Goal: Task Accomplishment & Management: Use online tool/utility

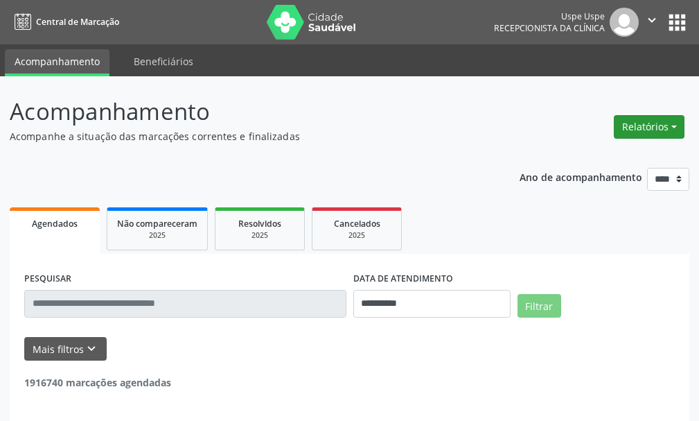
click at [670, 122] on button "Relatórios" at bounding box center [649, 127] width 71 height 24
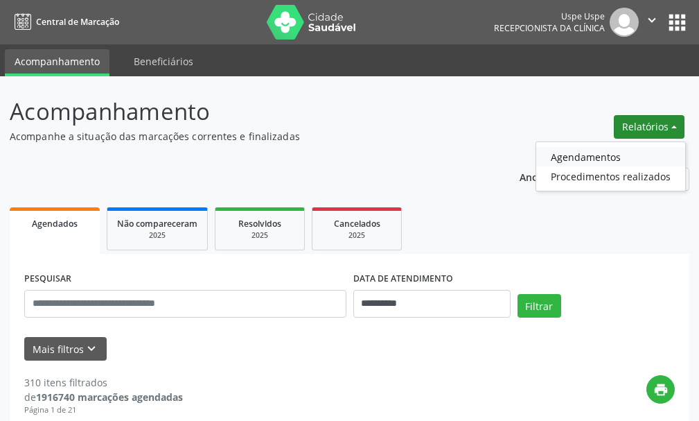
click at [593, 161] on link "Agendamentos" at bounding box center [611, 156] width 149 height 19
select select "*"
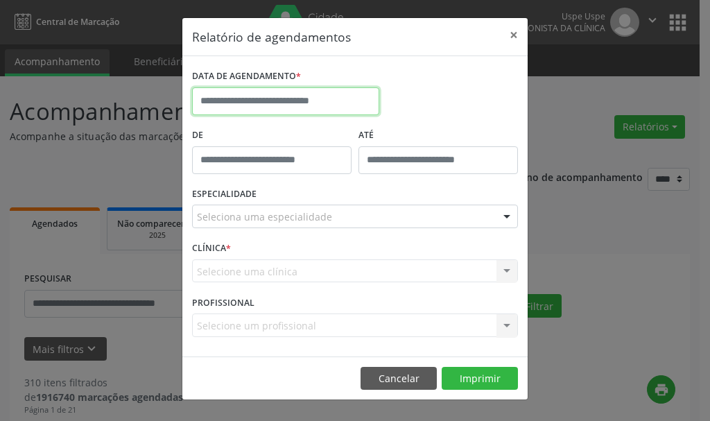
click at [259, 108] on input "text" at bounding box center [285, 101] width 187 height 28
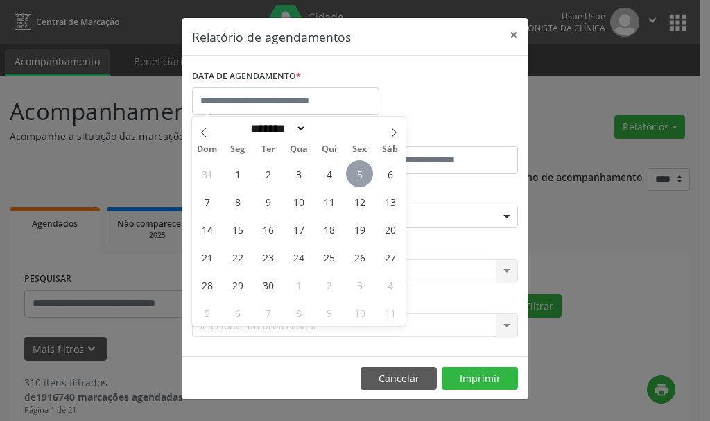
click at [361, 175] on span "5" at bounding box center [359, 173] width 27 height 27
type input "**********"
click at [361, 175] on span "5" at bounding box center [359, 173] width 27 height 27
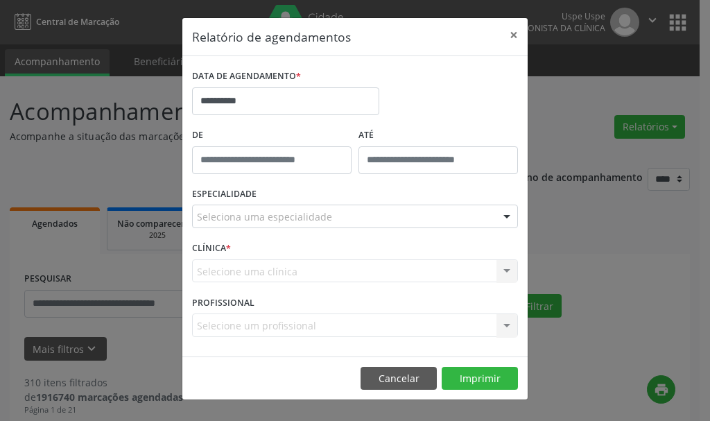
click at [256, 270] on div "Selecione uma clínica Nenhum resultado encontrado para: " " Não há nenhuma opçã…" at bounding box center [355, 271] width 326 height 24
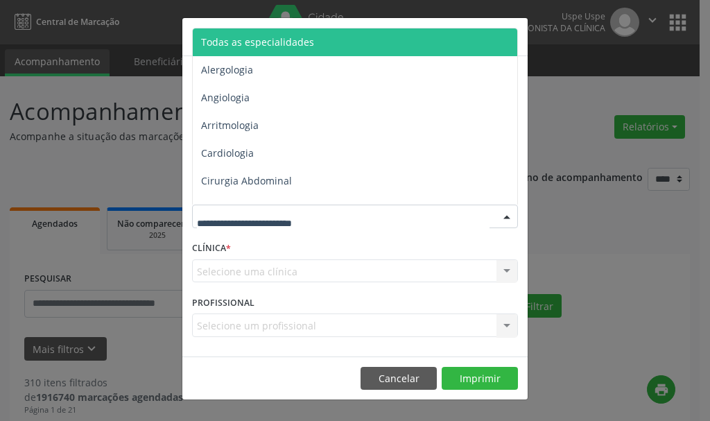
click at [270, 39] on span "Todas as especialidades" at bounding box center [257, 41] width 113 height 13
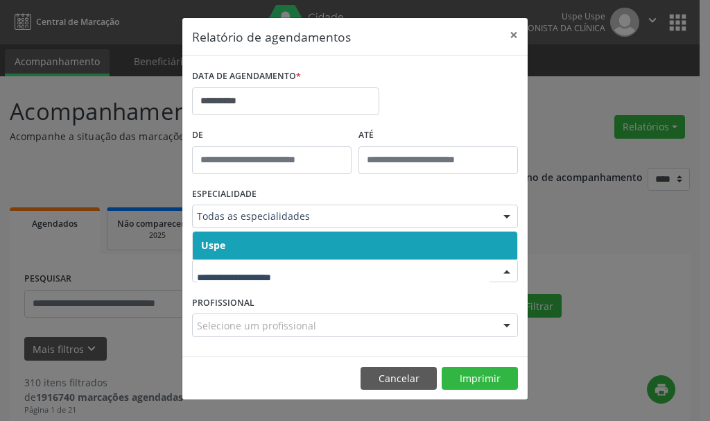
click at [212, 250] on span "Uspe" at bounding box center [213, 244] width 24 height 13
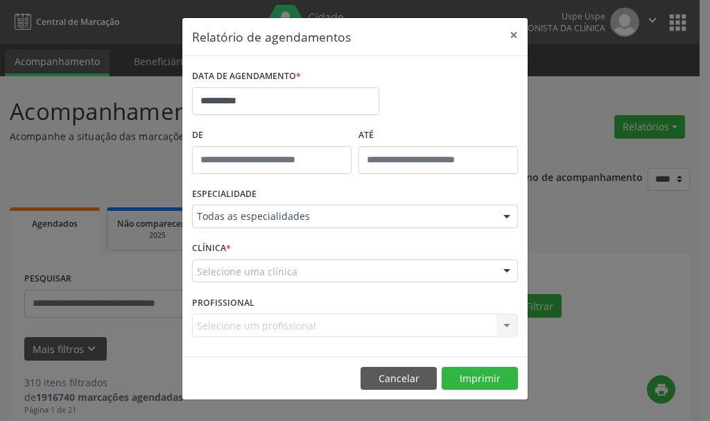
click at [209, 280] on div "Selecione uma clínica" at bounding box center [355, 271] width 326 height 24
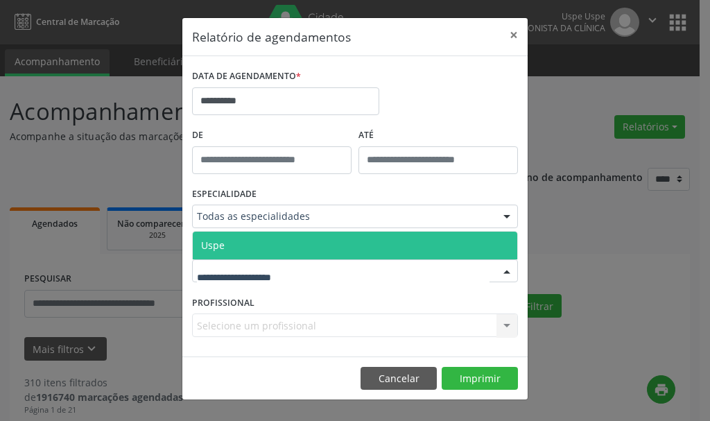
click at [213, 250] on span "Uspe" at bounding box center [213, 244] width 24 height 13
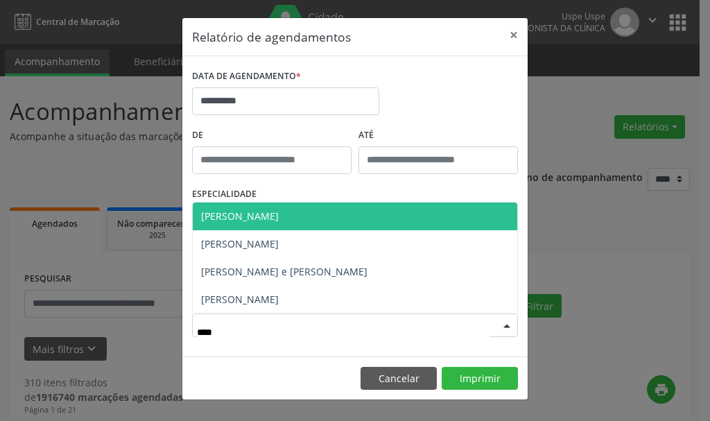
type input "*****"
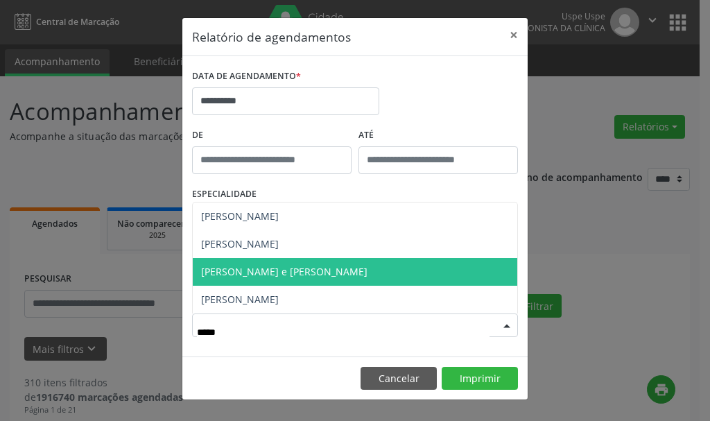
click at [286, 272] on span "[PERSON_NAME] e [PERSON_NAME]" at bounding box center [284, 271] width 166 height 13
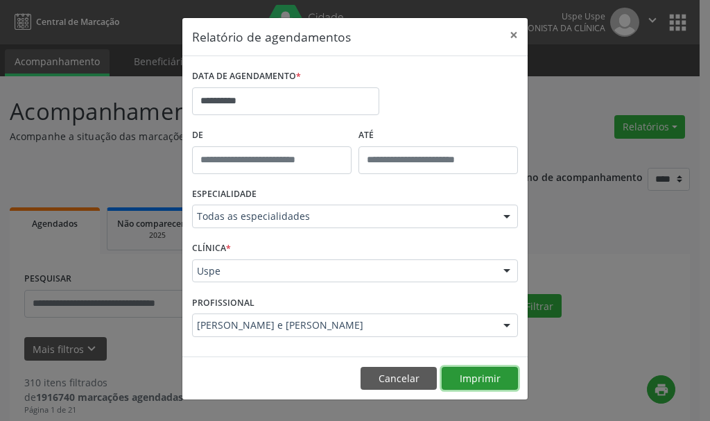
click at [480, 378] on button "Imprimir" at bounding box center [480, 379] width 76 height 24
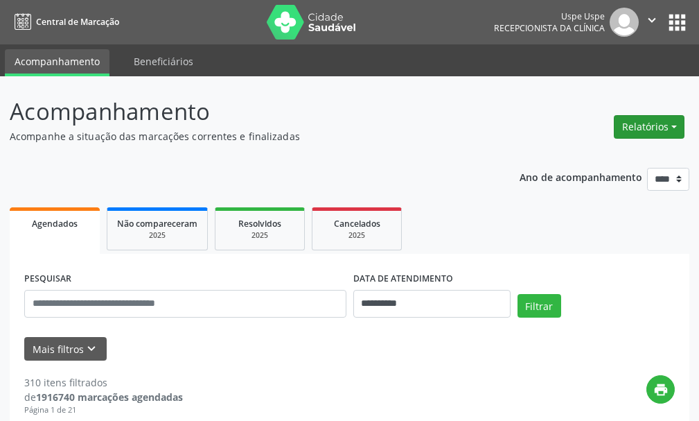
click at [648, 124] on button "Relatórios" at bounding box center [649, 127] width 71 height 24
click at [586, 157] on link "Agendamentos" at bounding box center [611, 156] width 149 height 19
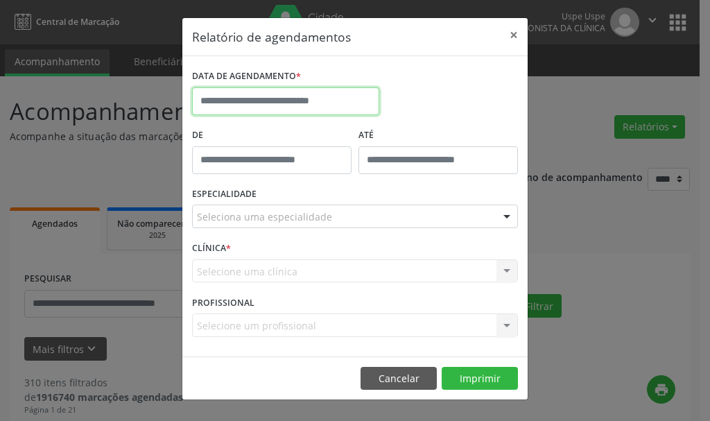
click at [245, 106] on input "text" at bounding box center [285, 101] width 187 height 28
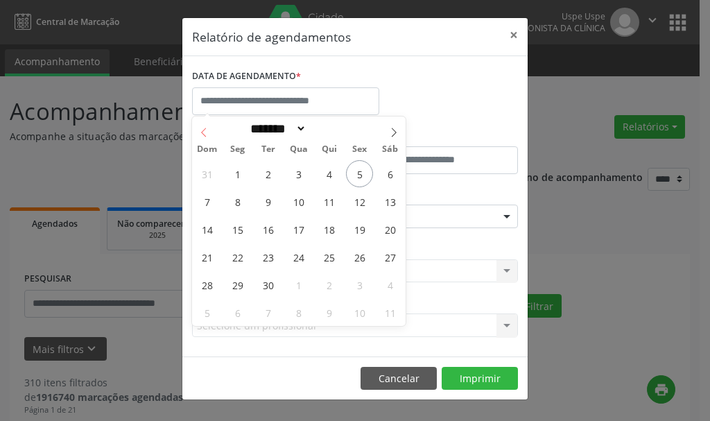
click at [202, 132] on icon at bounding box center [203, 132] width 5 height 9
select select "*"
click at [355, 287] on span "29" at bounding box center [359, 284] width 27 height 27
type input "**********"
click at [358, 281] on span "29" at bounding box center [359, 284] width 27 height 27
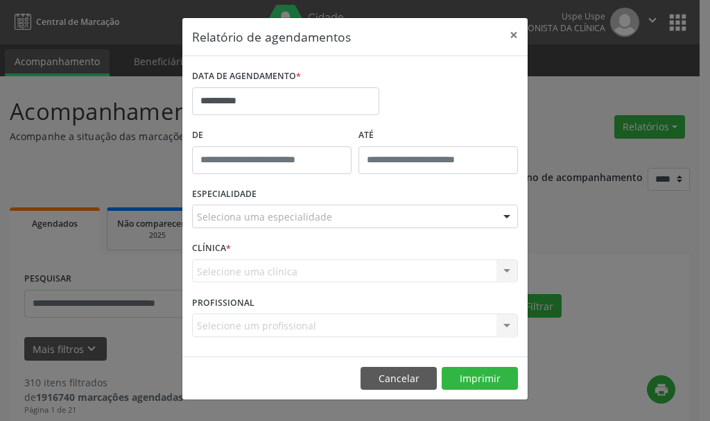
click at [358, 281] on div "Selecione uma clínica Nenhum resultado encontrado para: " " Não há nenhuma opçã…" at bounding box center [355, 271] width 326 height 24
click at [242, 227] on div "Seleciona uma especialidade" at bounding box center [355, 216] width 326 height 24
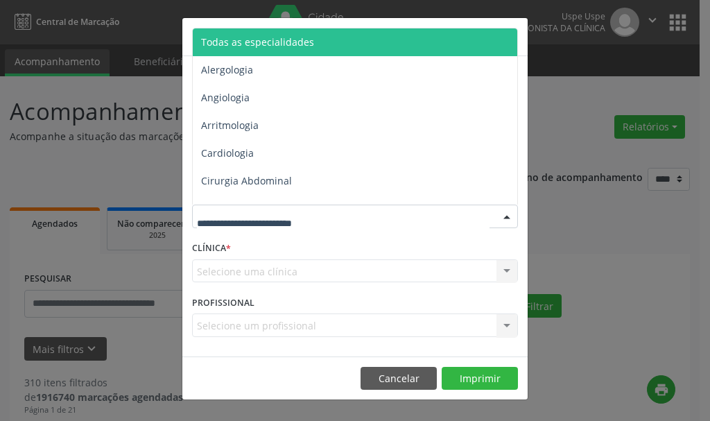
click at [269, 43] on span "Todas as especialidades" at bounding box center [257, 41] width 113 height 13
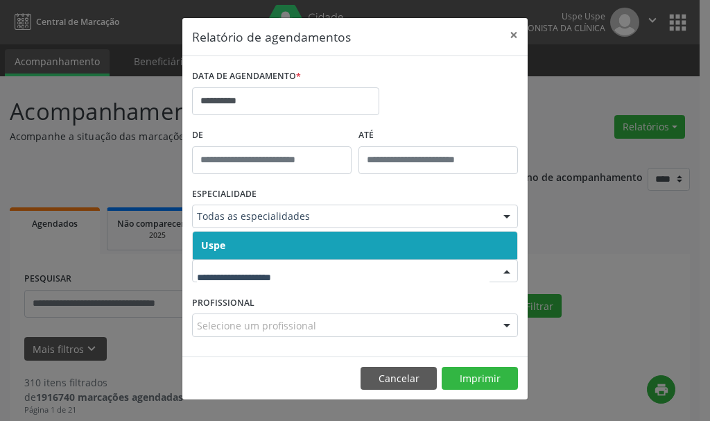
click at [221, 248] on span "Uspe" at bounding box center [213, 244] width 24 height 13
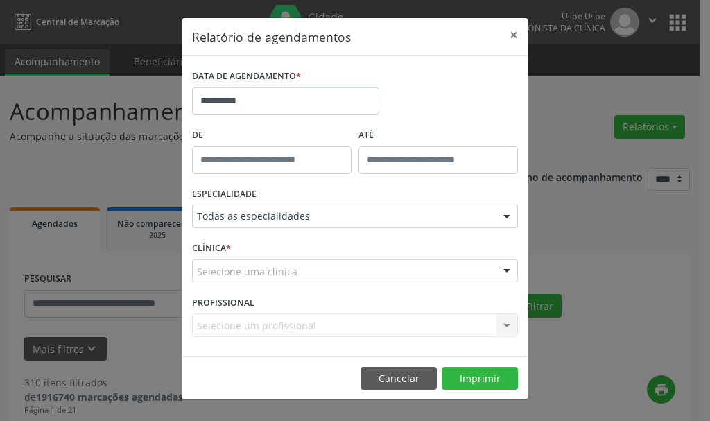
click at [213, 249] on label "CLÍNICA *" at bounding box center [211, 248] width 39 height 21
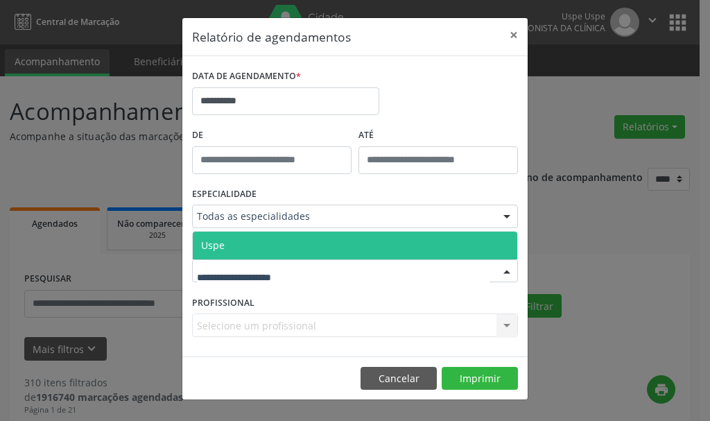
click at [212, 252] on span "Uspe" at bounding box center [355, 246] width 324 height 28
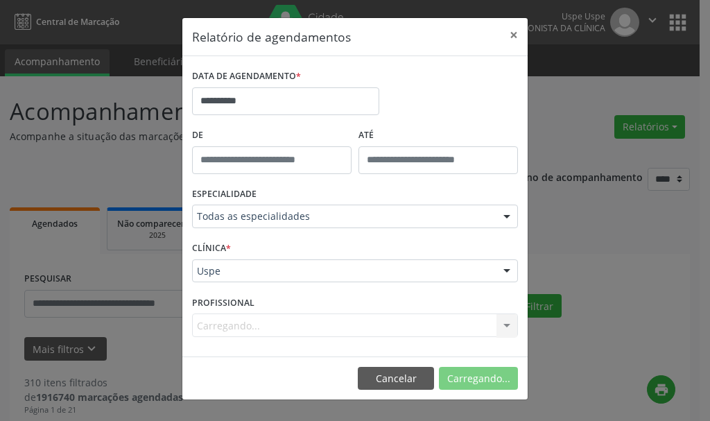
click at [218, 331] on div "Carregando... Nenhum resultado encontrado para: " " Não há nenhuma opção para s…" at bounding box center [355, 325] width 326 height 24
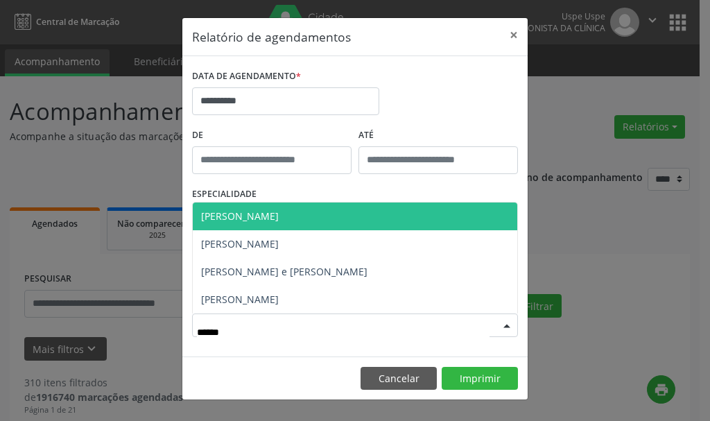
type input "*******"
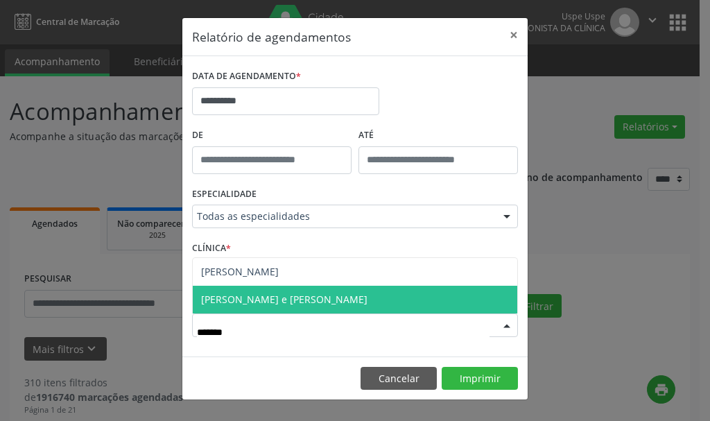
click at [259, 299] on span "[PERSON_NAME] e [PERSON_NAME]" at bounding box center [284, 299] width 166 height 13
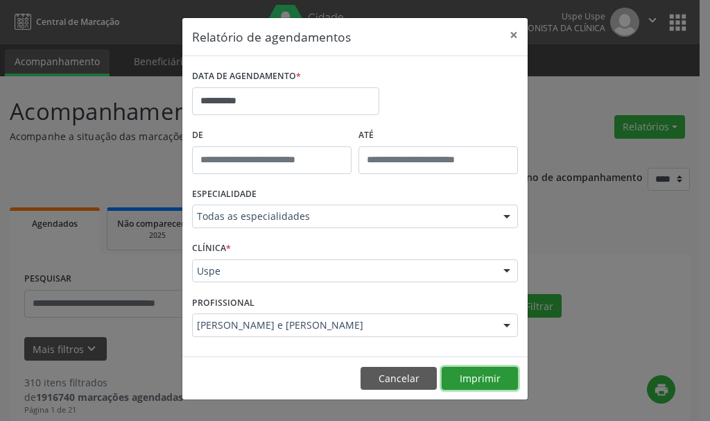
click at [474, 372] on button "Imprimir" at bounding box center [480, 379] width 76 height 24
